Goal: Task Accomplishment & Management: Manage account settings

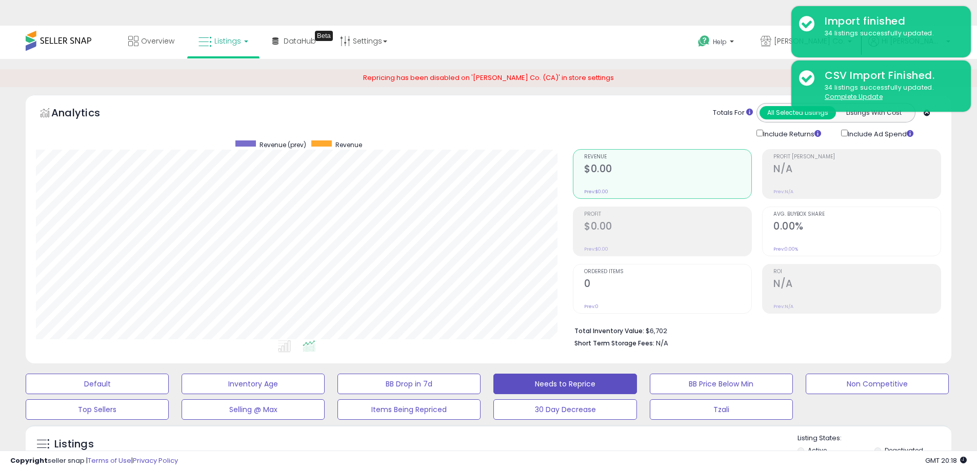
select select "**"
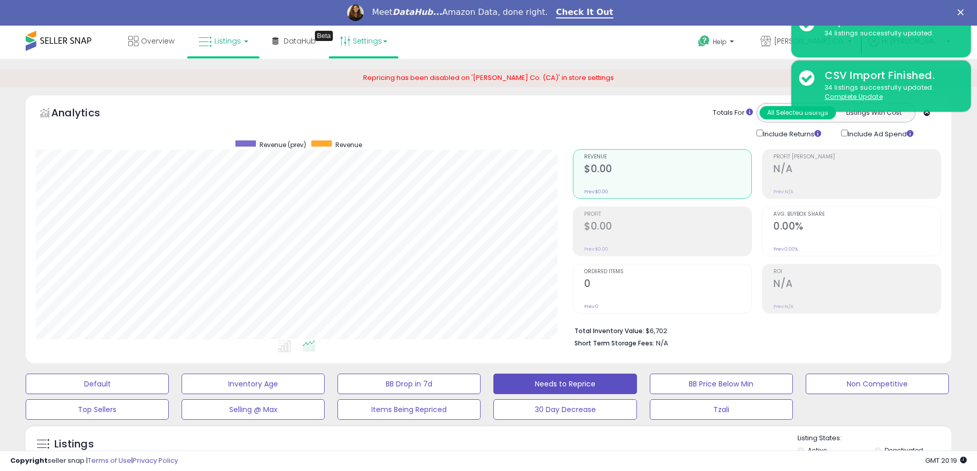
click at [364, 43] on link "Settings" at bounding box center [363, 41] width 63 height 31
click at [357, 77] on link "Store settings" at bounding box center [365, 78] width 46 height 10
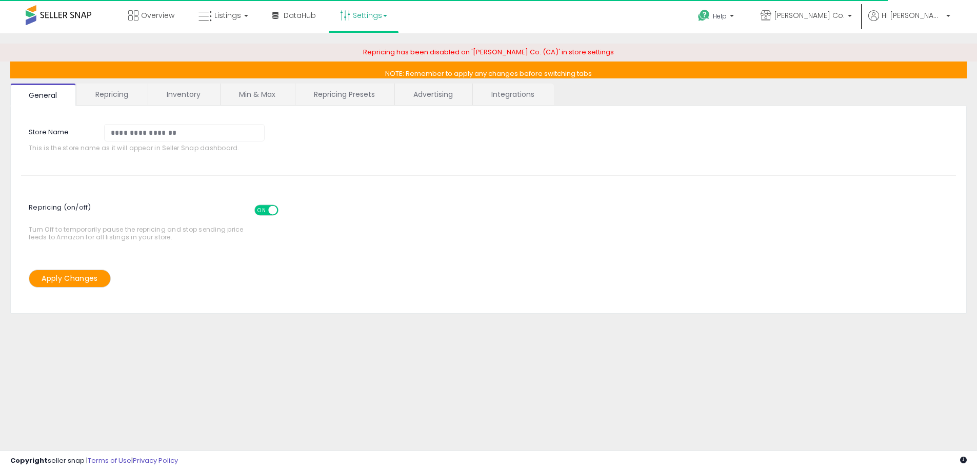
click at [271, 211] on span at bounding box center [272, 210] width 9 height 9
click at [264, 209] on span at bounding box center [259, 210] width 9 height 9
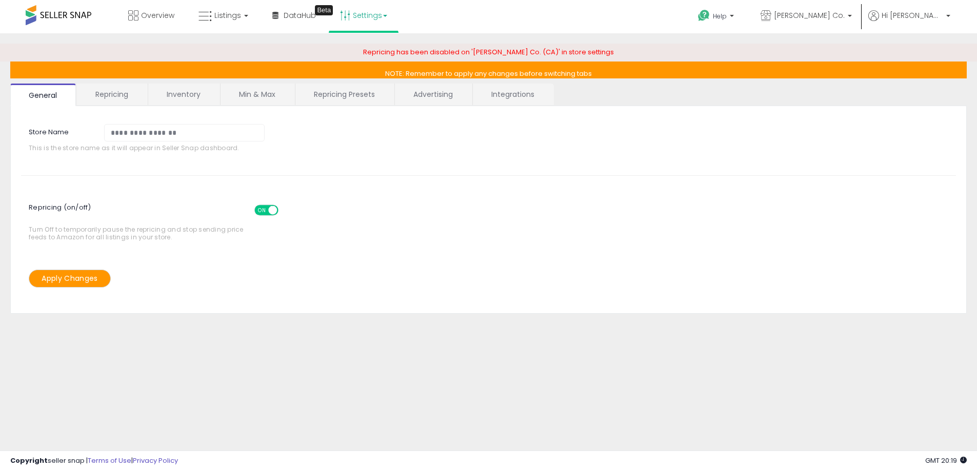
click at [271, 212] on span at bounding box center [272, 210] width 9 height 9
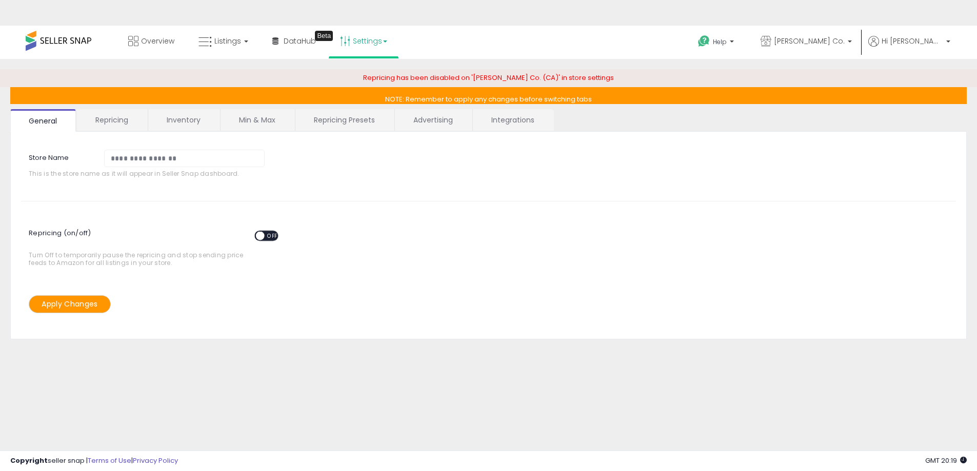
click at [78, 299] on button "Apply Changes" at bounding box center [70, 304] width 82 height 18
